Goal: Obtain resource: Obtain resource

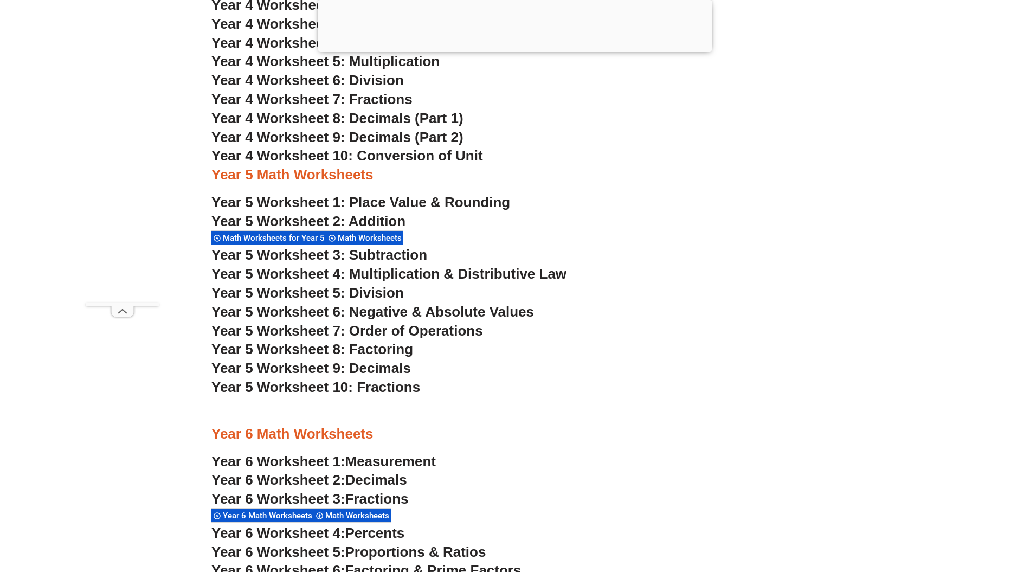
scroll to position [2244, 0]
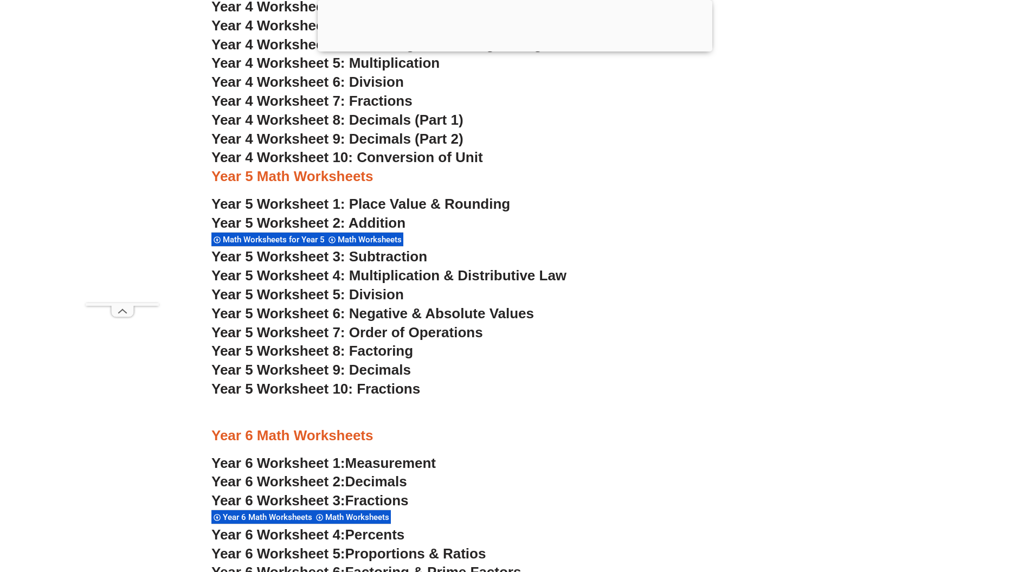
click at [451, 335] on span "Year 5 Worksheet 7: Order of Operations" at bounding box center [347, 332] width 272 height 16
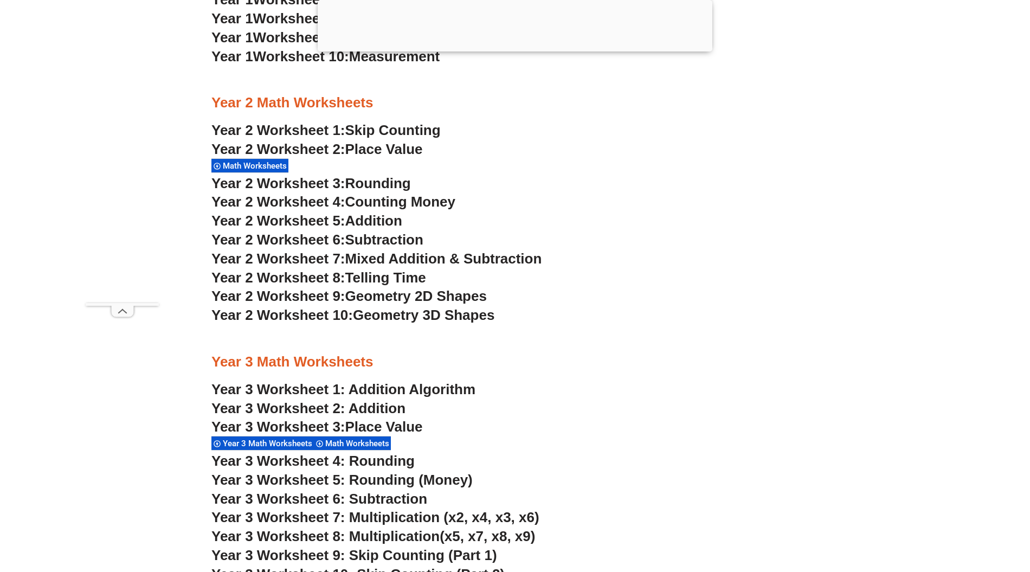
scroll to position [1665, 0]
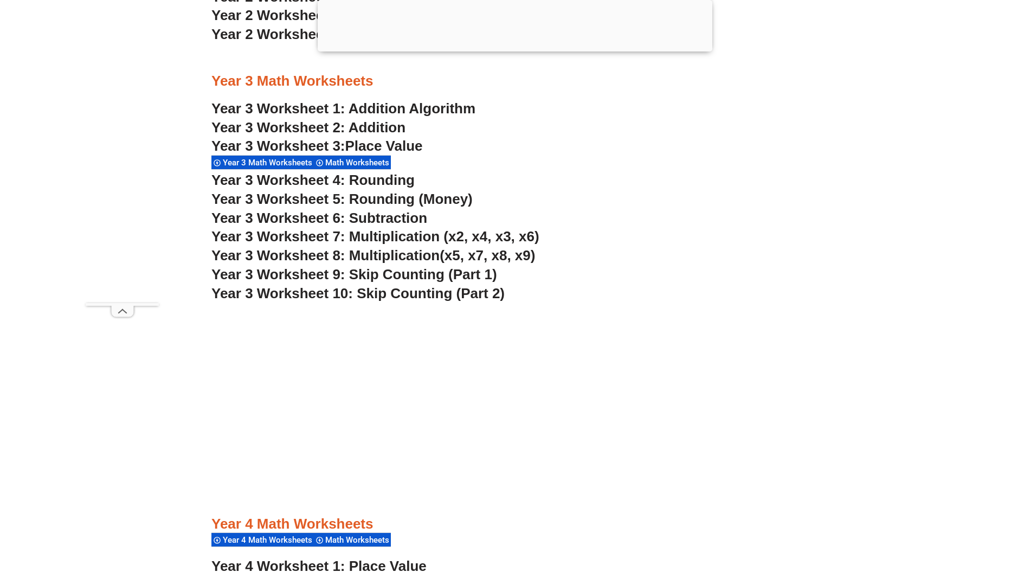
click at [383, 197] on span "Year 3 Worksheet 5: Rounding (Money)" at bounding box center [341, 199] width 261 height 16
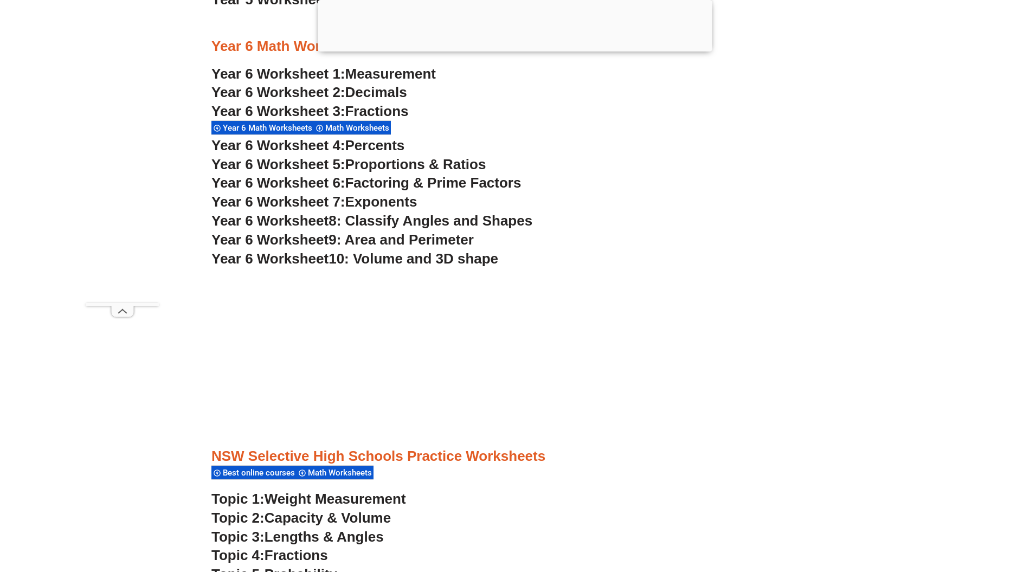
scroll to position [2533, 0]
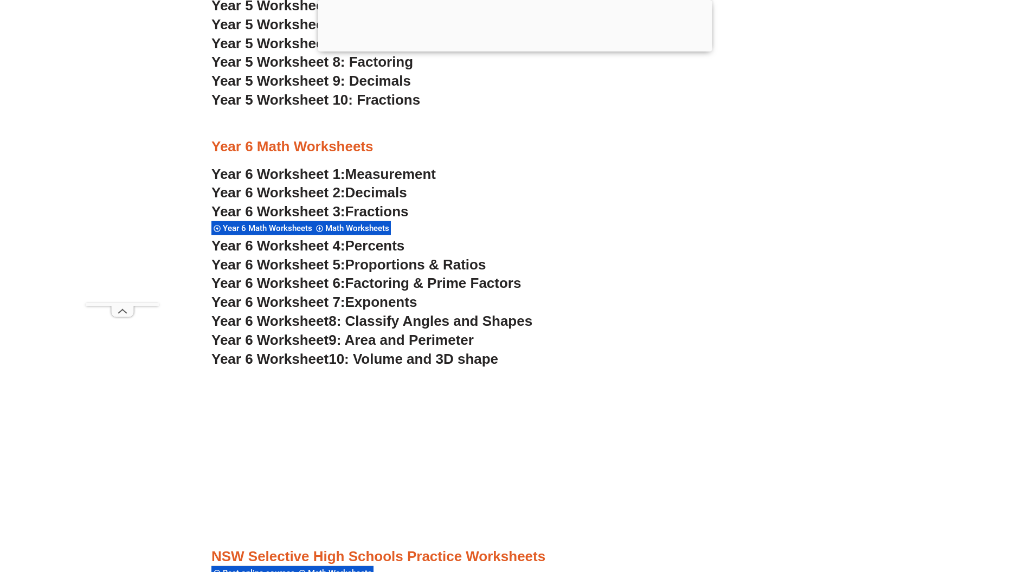
drag, startPoint x: 449, startPoint y: 321, endPoint x: 456, endPoint y: 315, distance: 8.9
click at [449, 321] on span "8: Classify Angles and Shapes" at bounding box center [431, 321] width 204 height 16
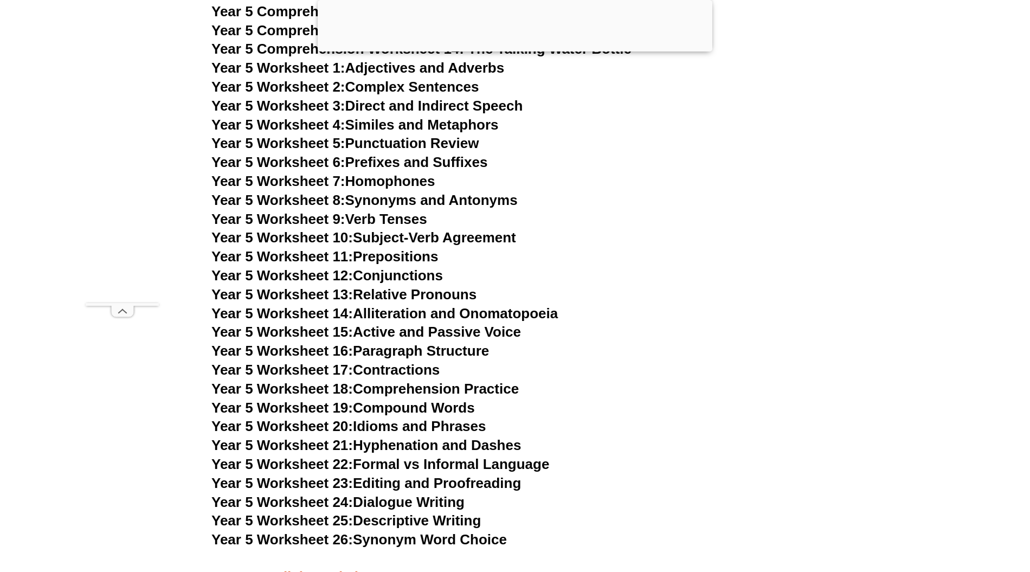
scroll to position [5592, 0]
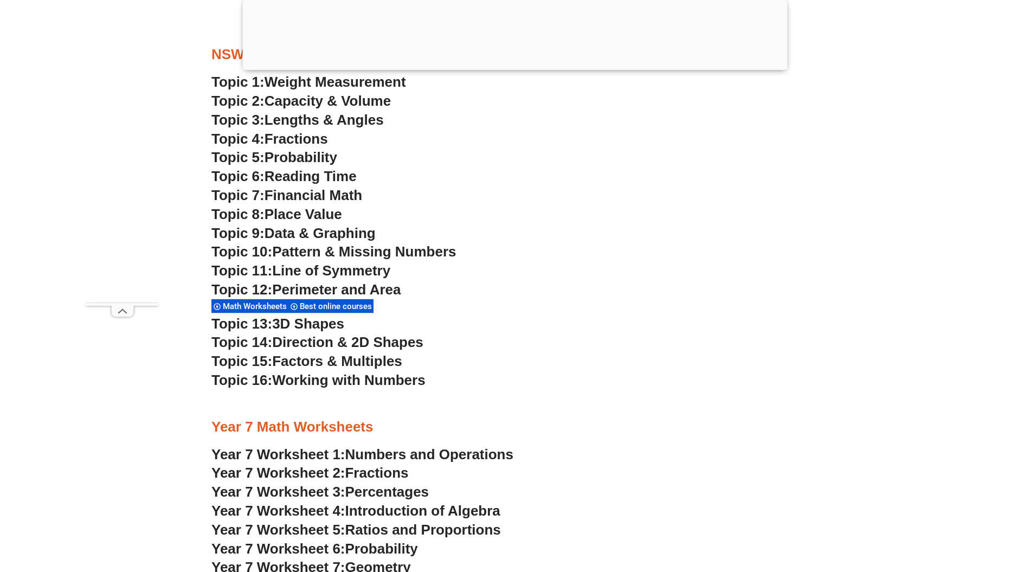
scroll to position [2803, 0]
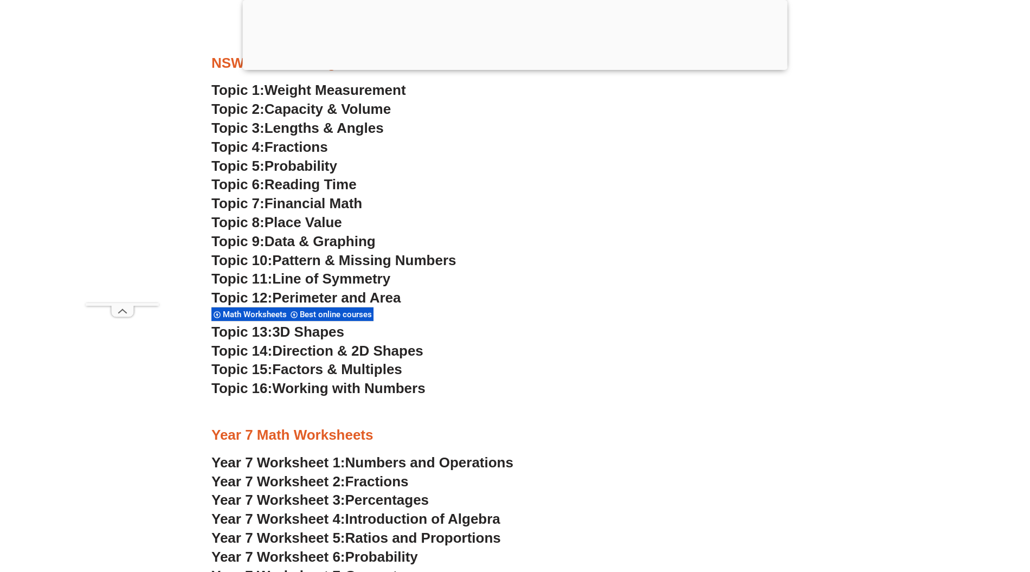
click at [377, 107] on span "Capacity & Volume" at bounding box center [328, 109] width 126 height 16
